Goal: Information Seeking & Learning: Learn about a topic

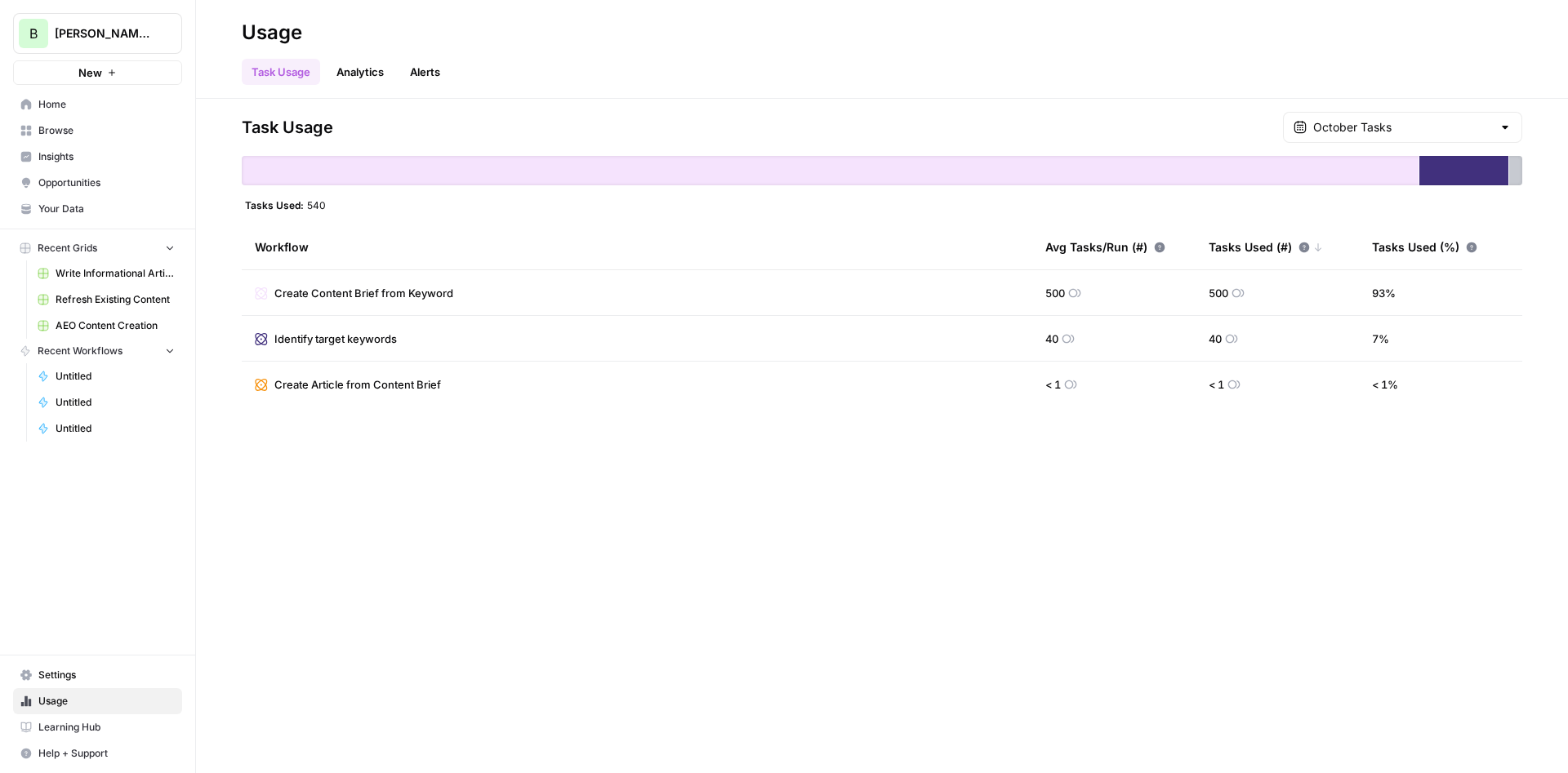
click at [63, 180] on span "Opportunities" at bounding box center [106, 182] width 136 height 15
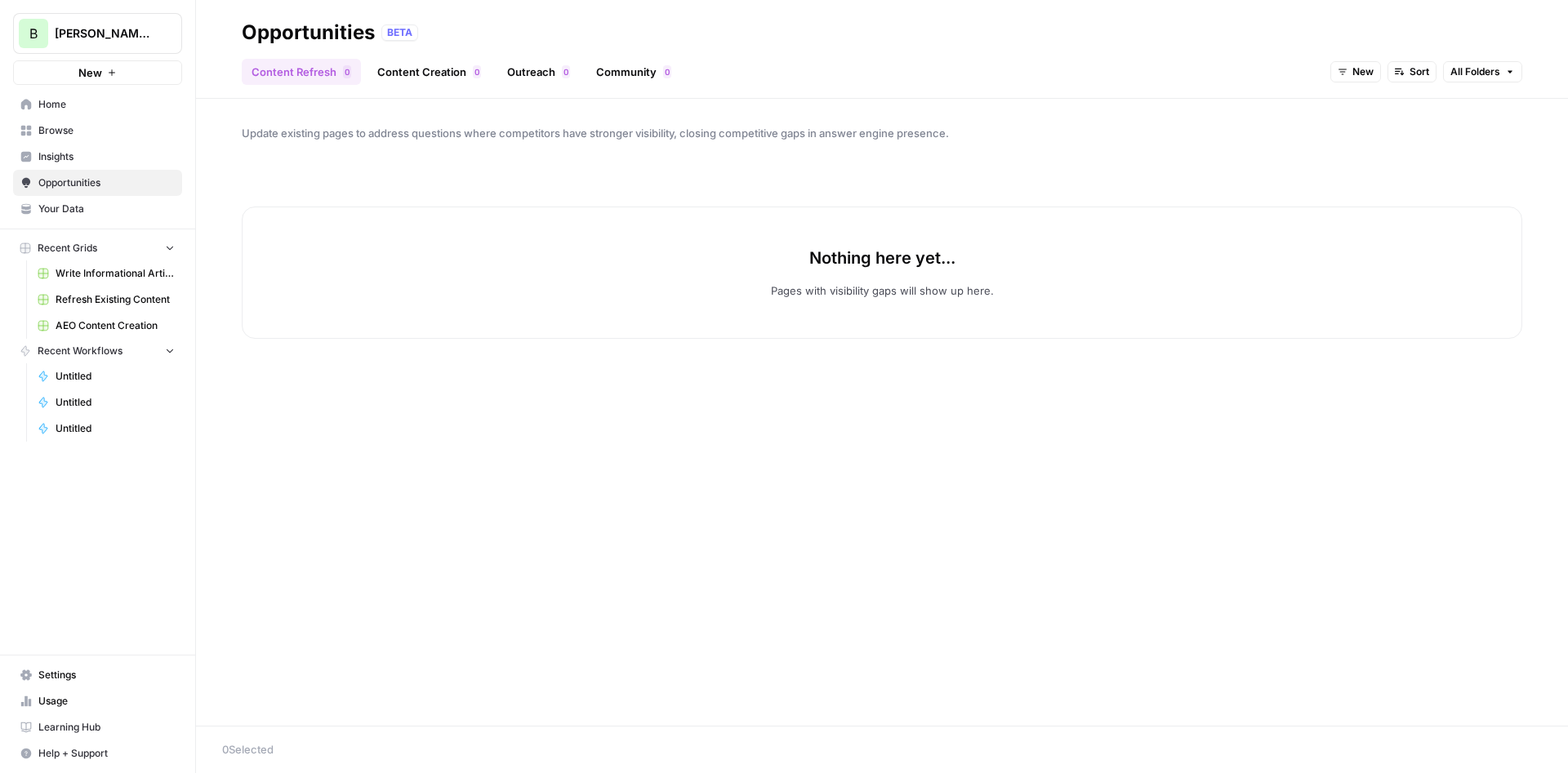
click at [77, 145] on link "Insights" at bounding box center [97, 157] width 169 height 27
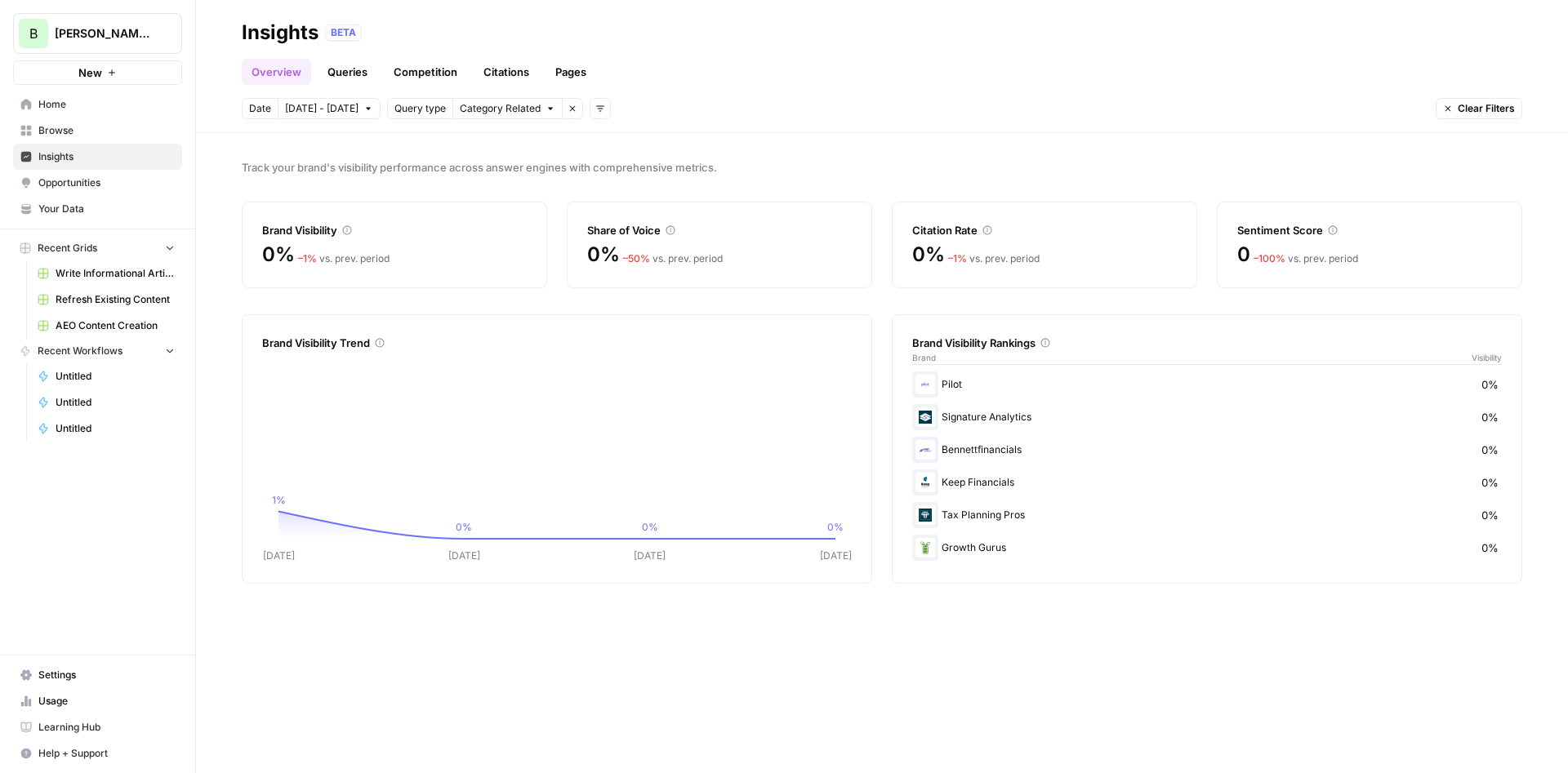
click at [439, 74] on link "Competition" at bounding box center [425, 72] width 83 height 27
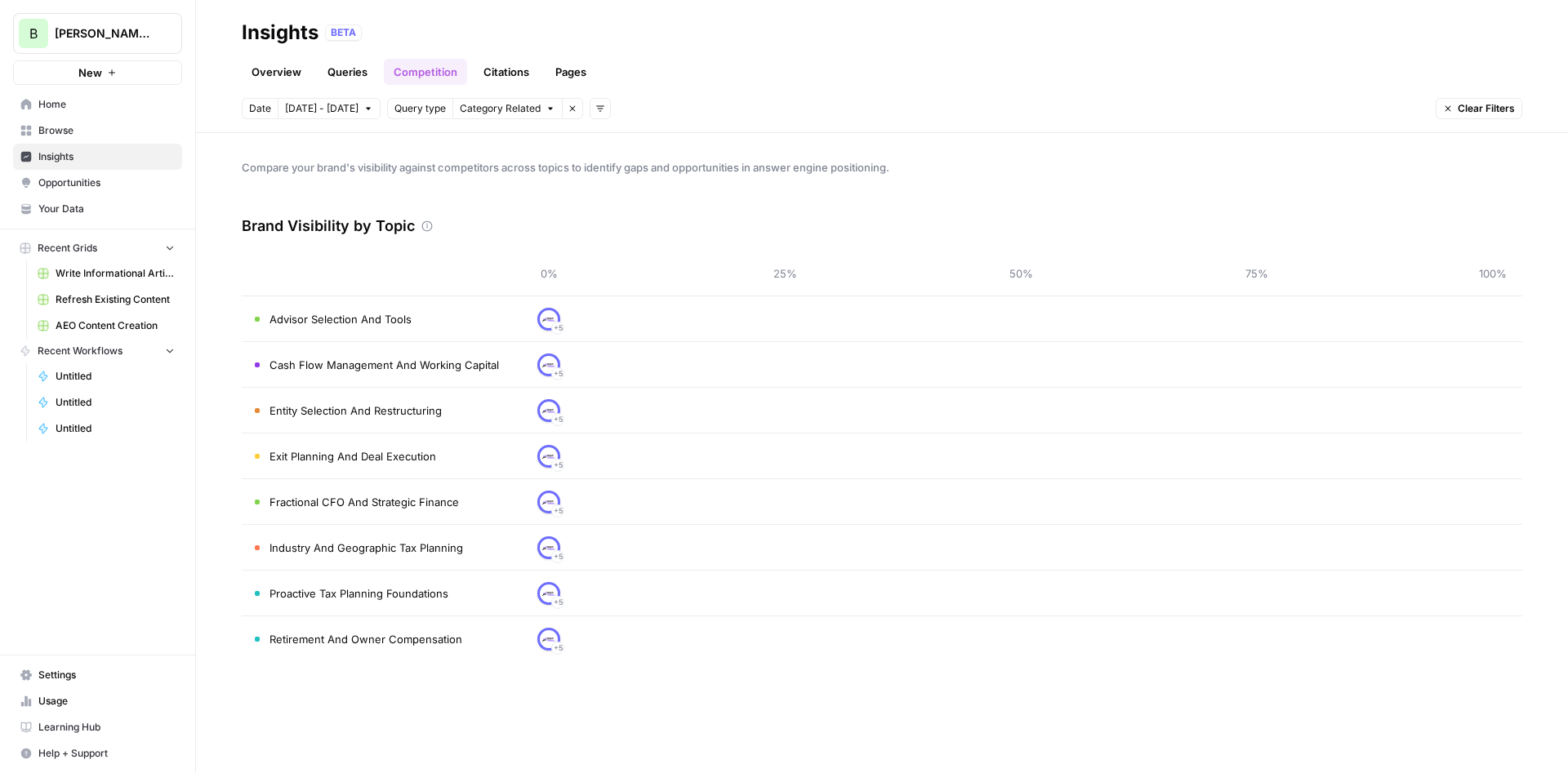
click at [372, 319] on span "Advisor Selection And Tools" at bounding box center [341, 318] width 142 height 16
click at [421, 294] on th at bounding box center [380, 273] width 277 height 45
click at [455, 317] on td "Advisor Selection And Tools" at bounding box center [380, 318] width 277 height 45
click at [376, 360] on td "Cash Flow Management And Working Capital" at bounding box center [380, 365] width 277 height 45
click at [396, 413] on td "Entity Selection And Restructuring" at bounding box center [380, 410] width 277 height 45
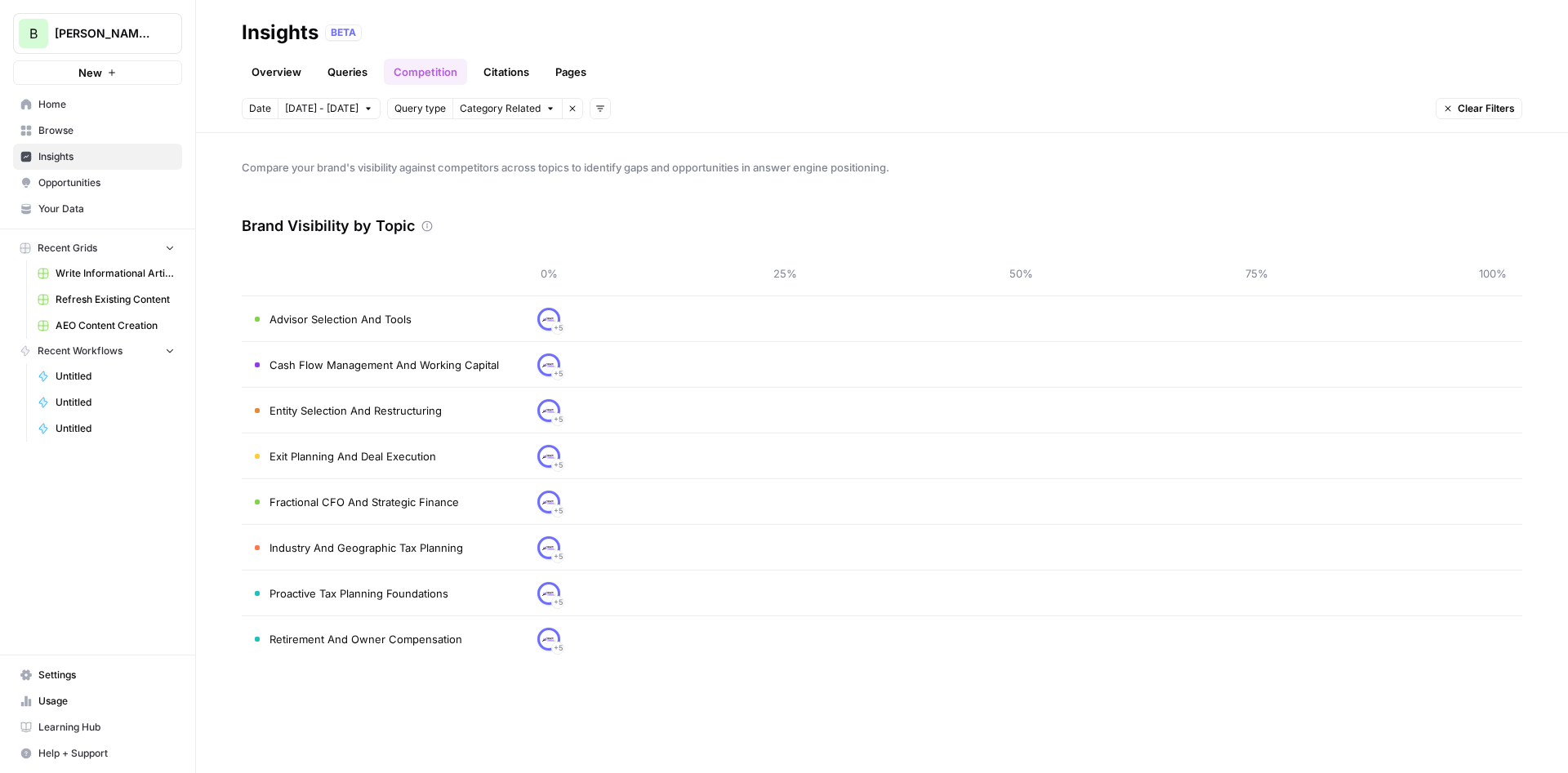
click at [403, 476] on td "Exit Planning And Deal Execution" at bounding box center [380, 455] width 277 height 45
click at [415, 502] on span "Fractional CFO And Strategic Finance" at bounding box center [364, 502] width 189 height 16
click at [343, 69] on link "Queries" at bounding box center [348, 72] width 60 height 27
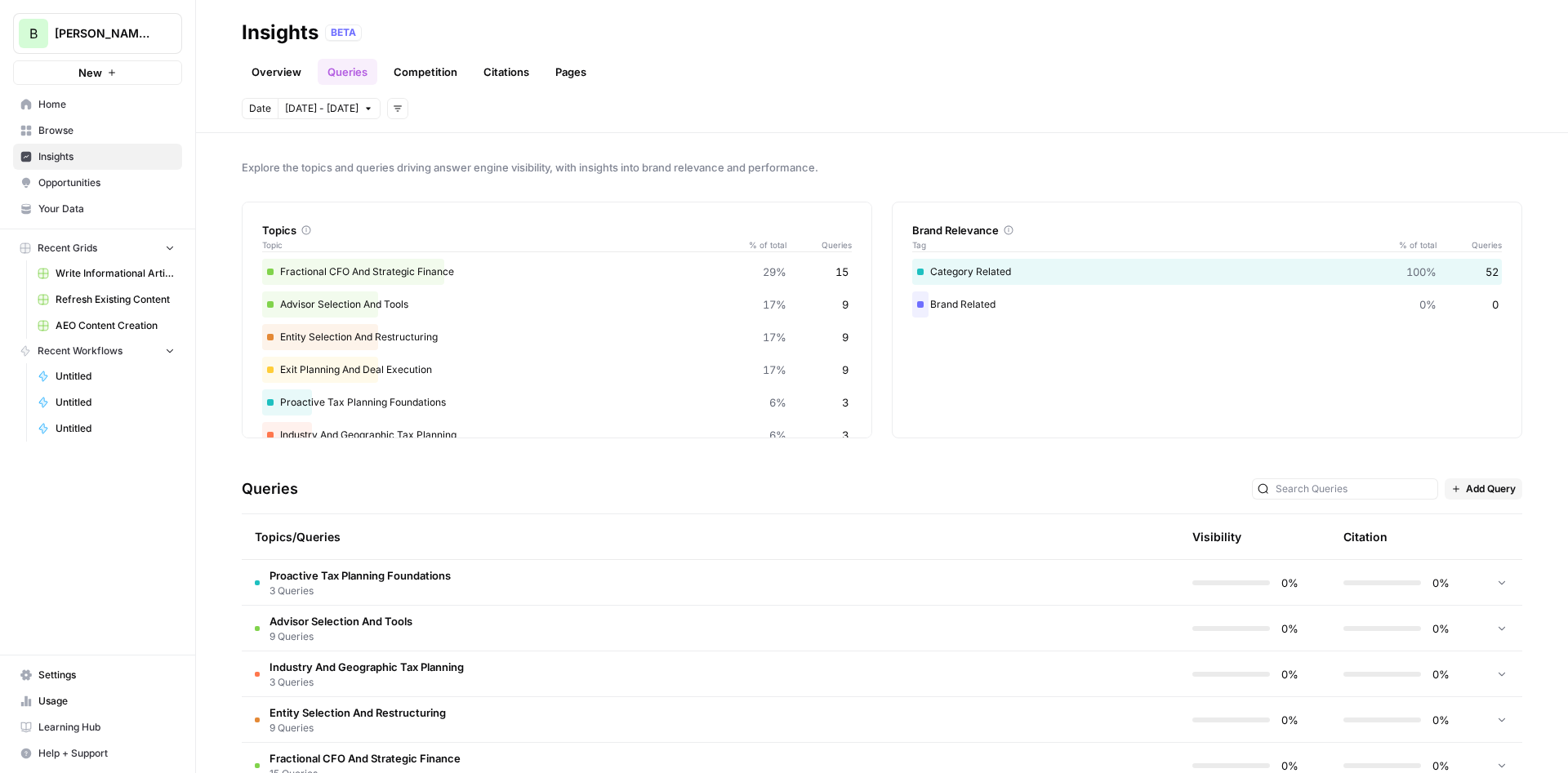
scroll to position [179, 0]
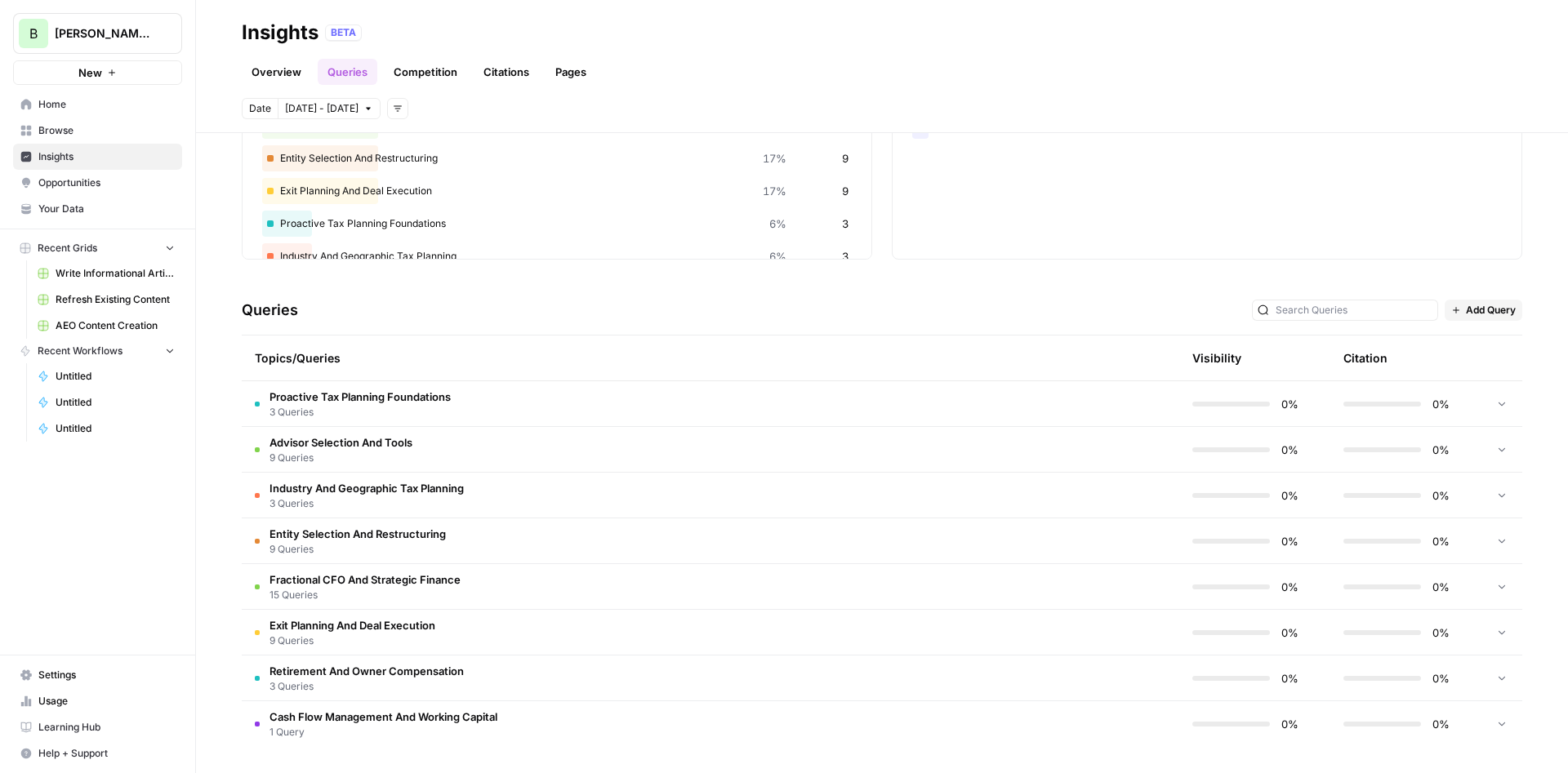
click at [393, 596] on span "15 Queries" at bounding box center [365, 595] width 191 height 15
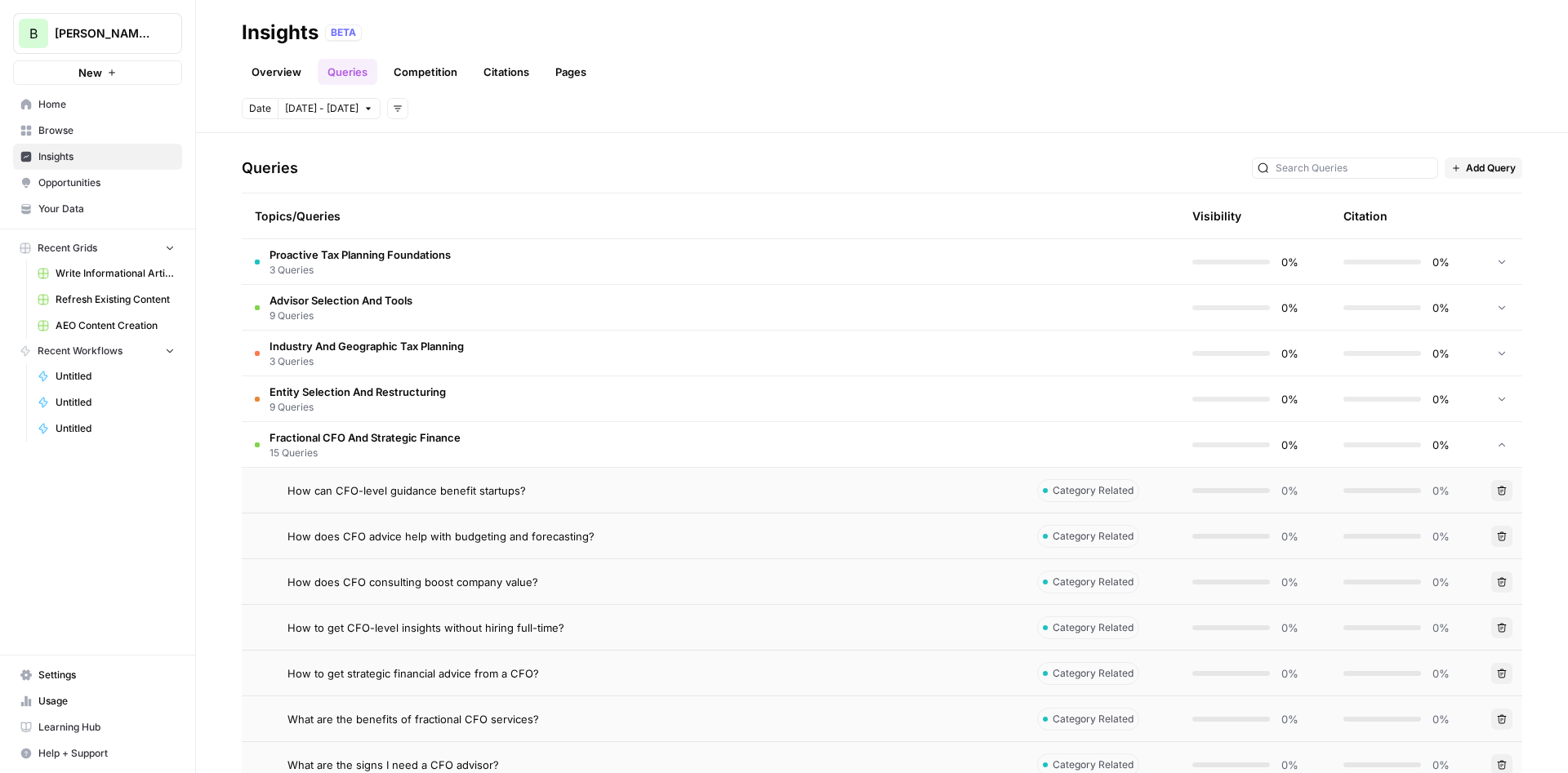
scroll to position [767, 0]
